Goal: Find specific page/section: Find specific page/section

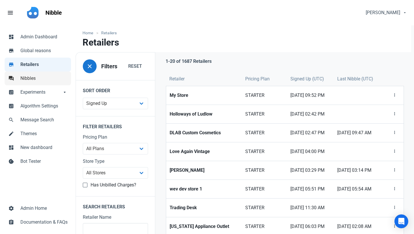
click at [31, 80] on span "Nibbles" at bounding box center [43, 78] width 47 height 7
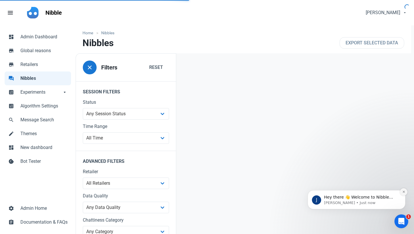
click at [405, 191] on icon "Dismiss notification" at bounding box center [403, 191] width 3 height 3
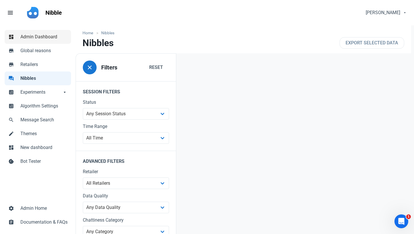
click at [38, 39] on span "Admin Dashboard" at bounding box center [43, 36] width 47 height 7
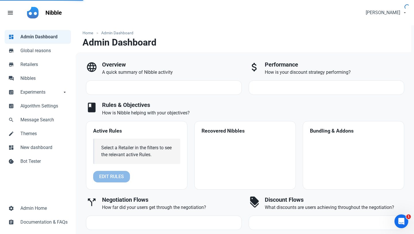
select select "7d"
select select "3"
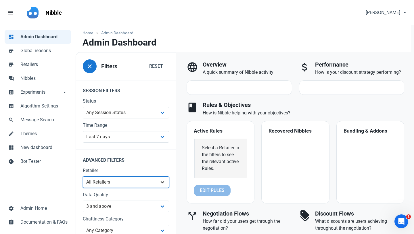
click at [102, 184] on select "All Retailers ?????????? ?????? ????Jessiz Boutique???? 1998 Watches 2KINGS 2TT…" at bounding box center [126, 182] width 86 height 12
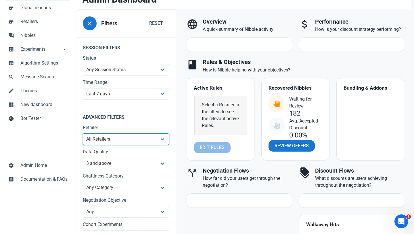
scroll to position [46, 0]
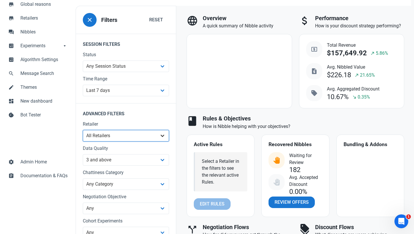
click at [114, 134] on select "All Retailers ?????????? ?????? ????Jessiz Boutique???? 1998 Watches 2KINGS 2TT…" at bounding box center [126, 136] width 86 height 12
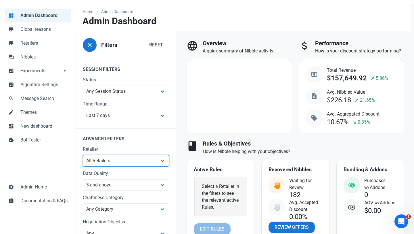
scroll to position [0, 0]
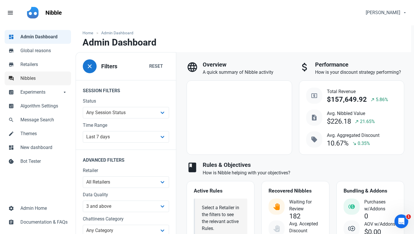
click at [31, 80] on span "Nibbles" at bounding box center [43, 78] width 47 height 7
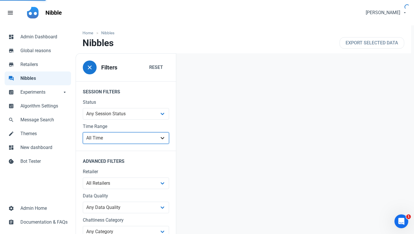
click at [104, 139] on select "All Time Last day Last 7 days Last 30 days Last 90 days Last 180 days Last 365 …" at bounding box center [126, 138] width 86 height 12
select select "7d"
click at [83, 132] on select "All Time Last day Last 7 days Last 30 days Last 90 days Last 180 days Last 365 …" at bounding box center [126, 138] width 86 height 12
click at [108, 139] on select "All Time Last day Last 7 days Last 30 days Last 90 days Last 180 days Last 365 …" at bounding box center [126, 138] width 86 height 12
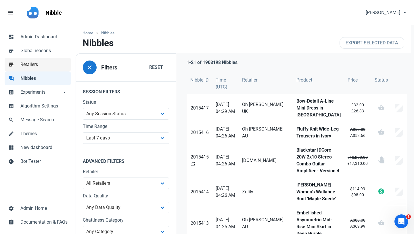
click at [33, 64] on span "Retailers" at bounding box center [43, 64] width 47 height 7
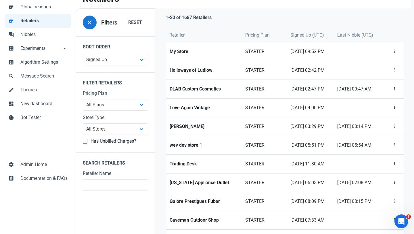
scroll to position [55, 0]
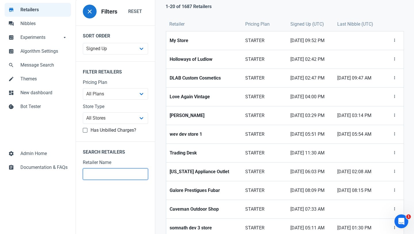
click at [102, 173] on input "text" at bounding box center [115, 174] width 65 height 12
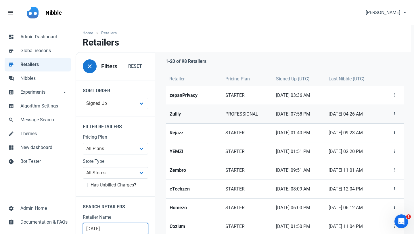
type input "[DATE]"
click at [171, 116] on strong "Zulily" at bounding box center [194, 113] width 49 height 7
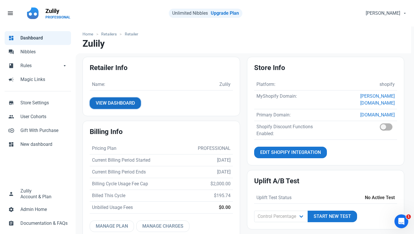
click at [130, 105] on span "View Dashboard" at bounding box center [115, 103] width 39 height 7
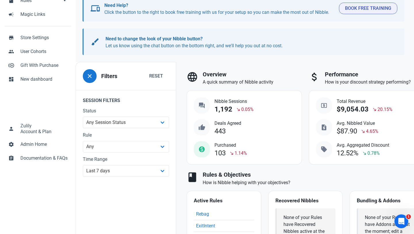
scroll to position [66, 0]
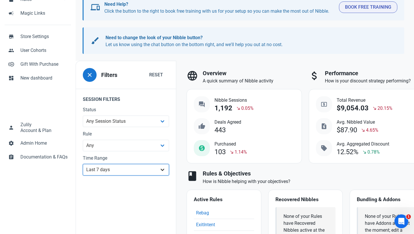
click at [130, 171] on select "All Time Last day Last 7 days Last 30 days Last 90 days Last 180 days Last 365 …" at bounding box center [126, 170] width 86 height 12
click at [83, 175] on select "All Time Last day Last 7 days Last 30 days Last 90 days Last 180 days Last 365 …" at bounding box center [126, 170] width 86 height 12
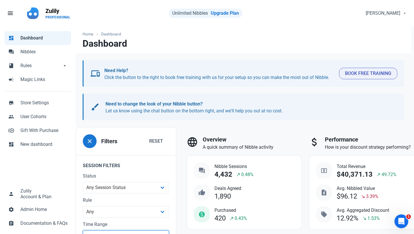
select select "7d"
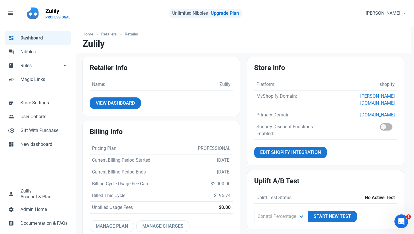
click at [46, 10] on p "Zulily" at bounding box center [57, 11] width 25 height 8
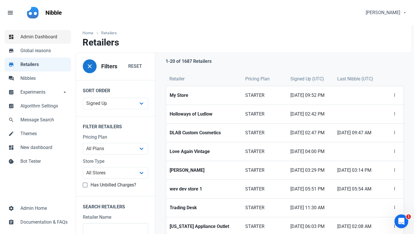
click at [41, 34] on span "Admin Dashboard" at bounding box center [43, 36] width 47 height 7
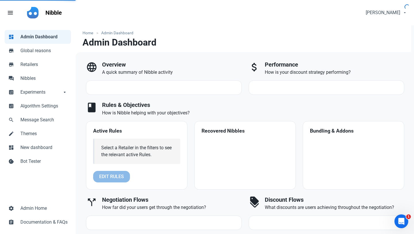
select select "7d"
select select "3"
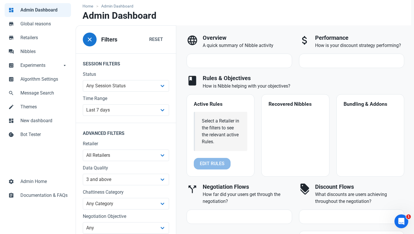
scroll to position [34, 0]
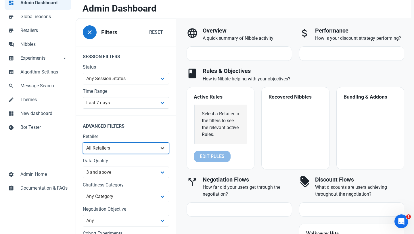
click at [114, 150] on select "All Retailers ?????????? ?????? ????Jessiz Boutique???? 1998 Watches 2KINGS 2TT…" at bounding box center [126, 148] width 86 height 12
select select "1669"
click at [83, 154] on select "All Retailers ?????????? ?????? ????Jessiz Boutique???? 1998 Watches 2KINGS 2TT…" at bounding box center [126, 148] width 86 height 12
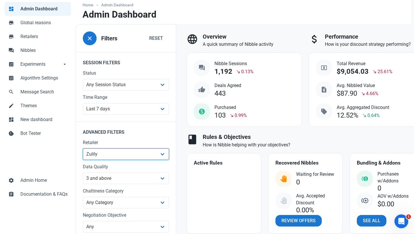
scroll to position [26, 0]
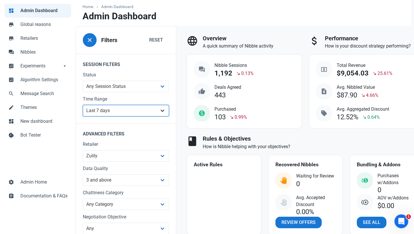
click at [139, 112] on select "All Time Last day Last 7 days Last 30 days Last 90 days Last 180 days Last 365 …" at bounding box center [126, 111] width 86 height 12
select select "30d"
click at [83, 116] on select "All Time Last day Last 7 days Last 30 days Last 90 days Last 180 days Last 365 …" at bounding box center [126, 111] width 86 height 12
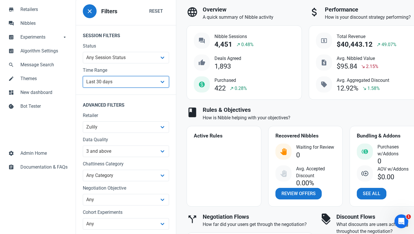
scroll to position [57, 0]
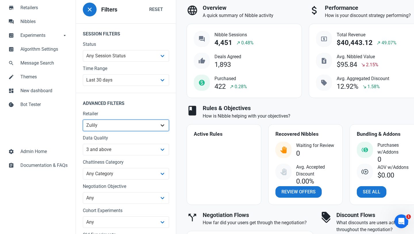
click at [111, 126] on select "All Retailers ?????????? ?????? ????Jessiz Boutique???? 1998 Watches 2KINGS 2TT…" at bounding box center [126, 125] width 86 height 12
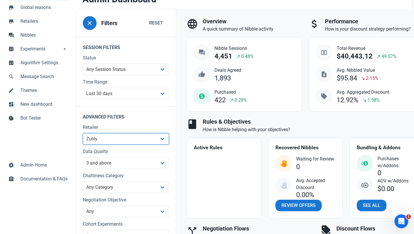
scroll to position [49, 0]
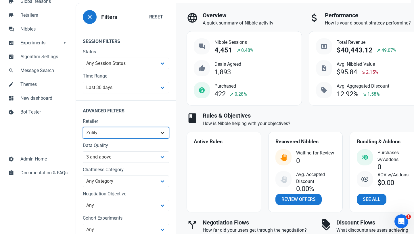
click at [145, 131] on select "All Retailers ?????????? ?????? ????Jessiz Boutique???? 1998 Watches 2KINGS 2TT…" at bounding box center [126, 133] width 86 height 12
click at [83, 138] on select "All Retailers ?????????? ?????? ????Jessiz Boutique???? 1998 Watches 2KINGS 2TT…" at bounding box center [126, 133] width 86 height 12
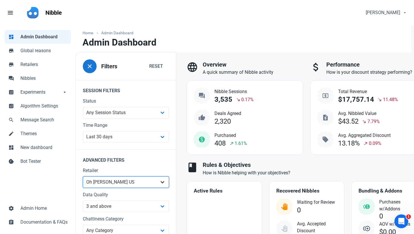
click at [109, 182] on select "All Retailers ?????????? ?????? ????Jessiz Boutique???? 1998 Watches 2KINGS 2TT…" at bounding box center [126, 182] width 86 height 12
select select "1591"
click at [83, 176] on select "All Retailers ?????????? ?????? ????Jessiz Boutique???? 1998 Watches 2KINGS 2TT…" at bounding box center [126, 182] width 86 height 12
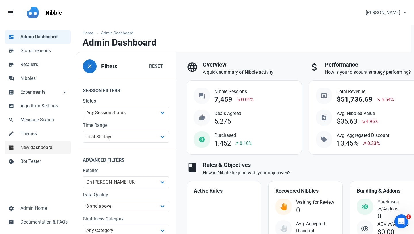
click at [30, 149] on span "New dashboard" at bounding box center [43, 147] width 47 height 7
